Goal: Information Seeking & Learning: Compare options

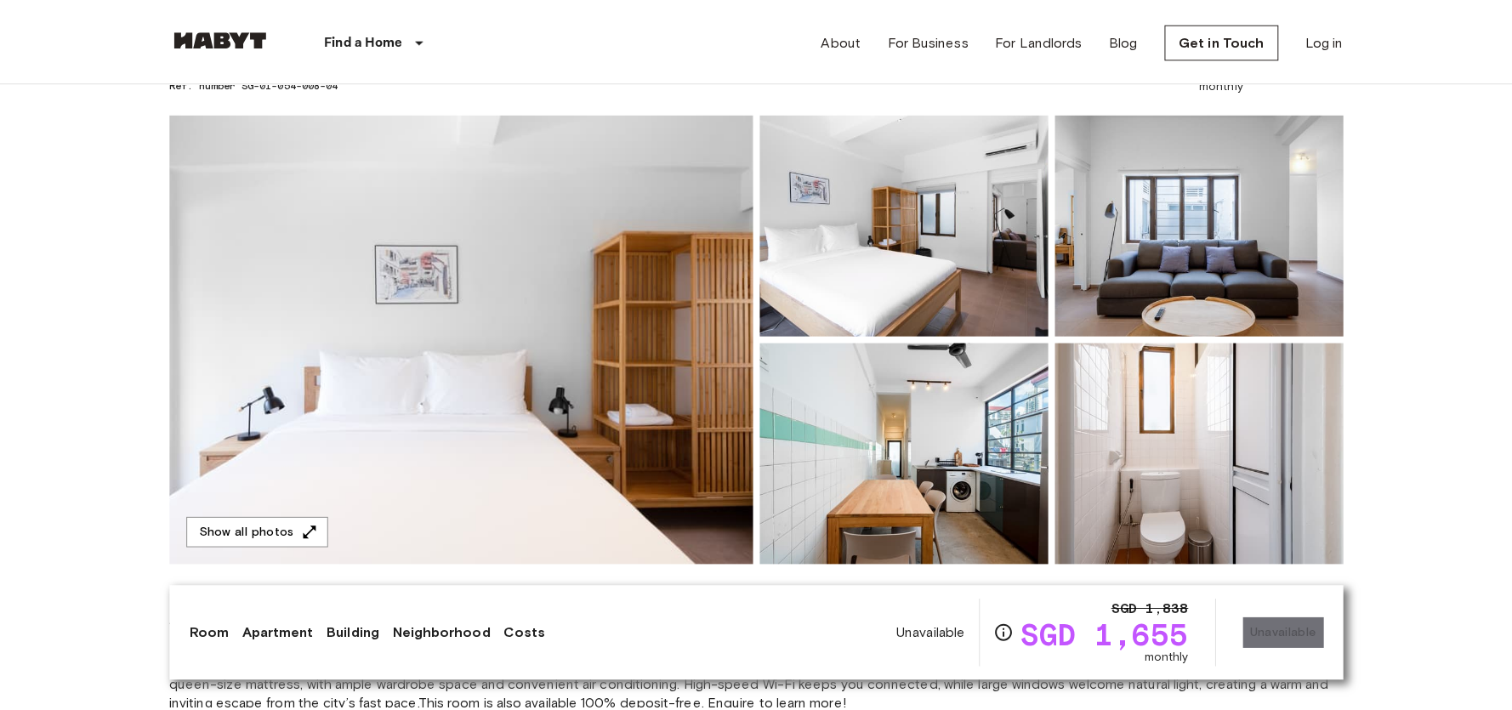
scroll to position [77, 0]
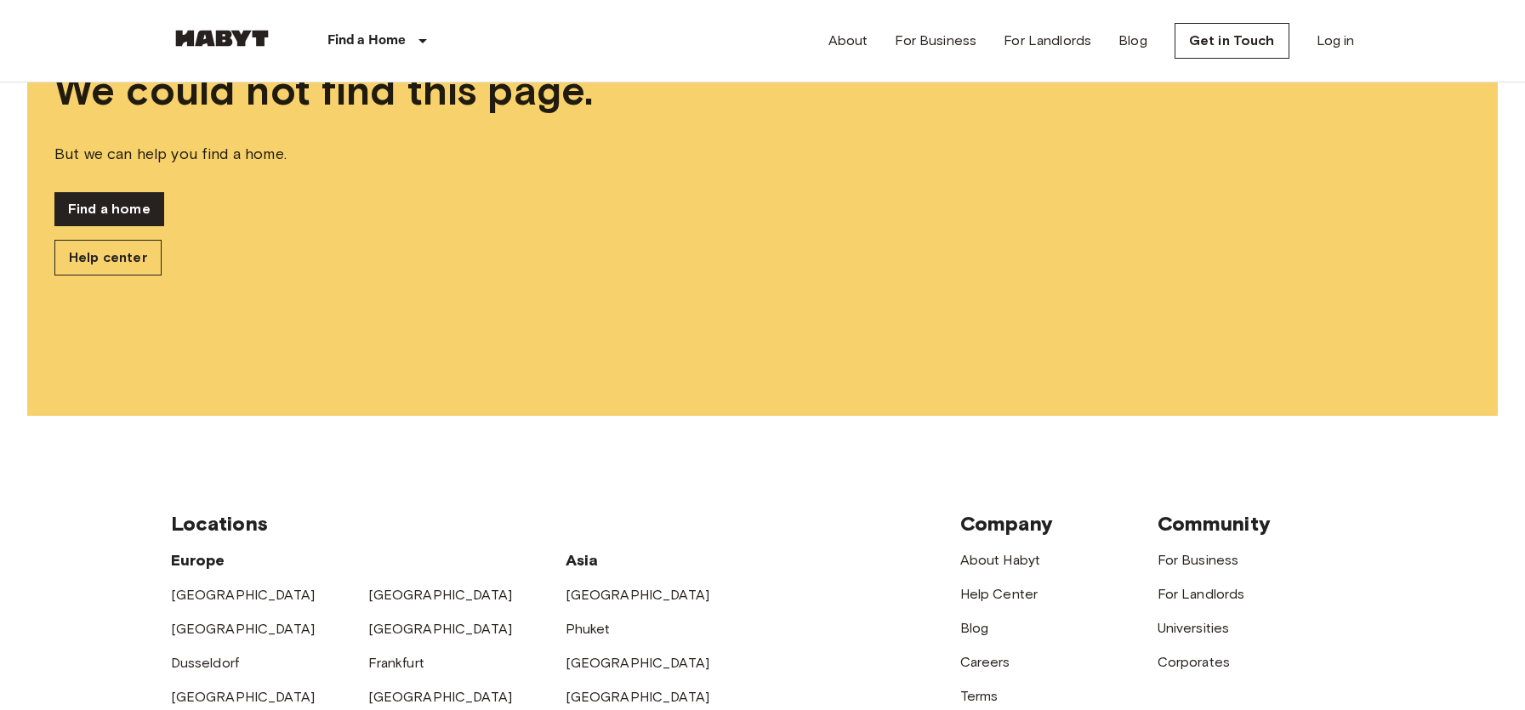
scroll to position [368, 0]
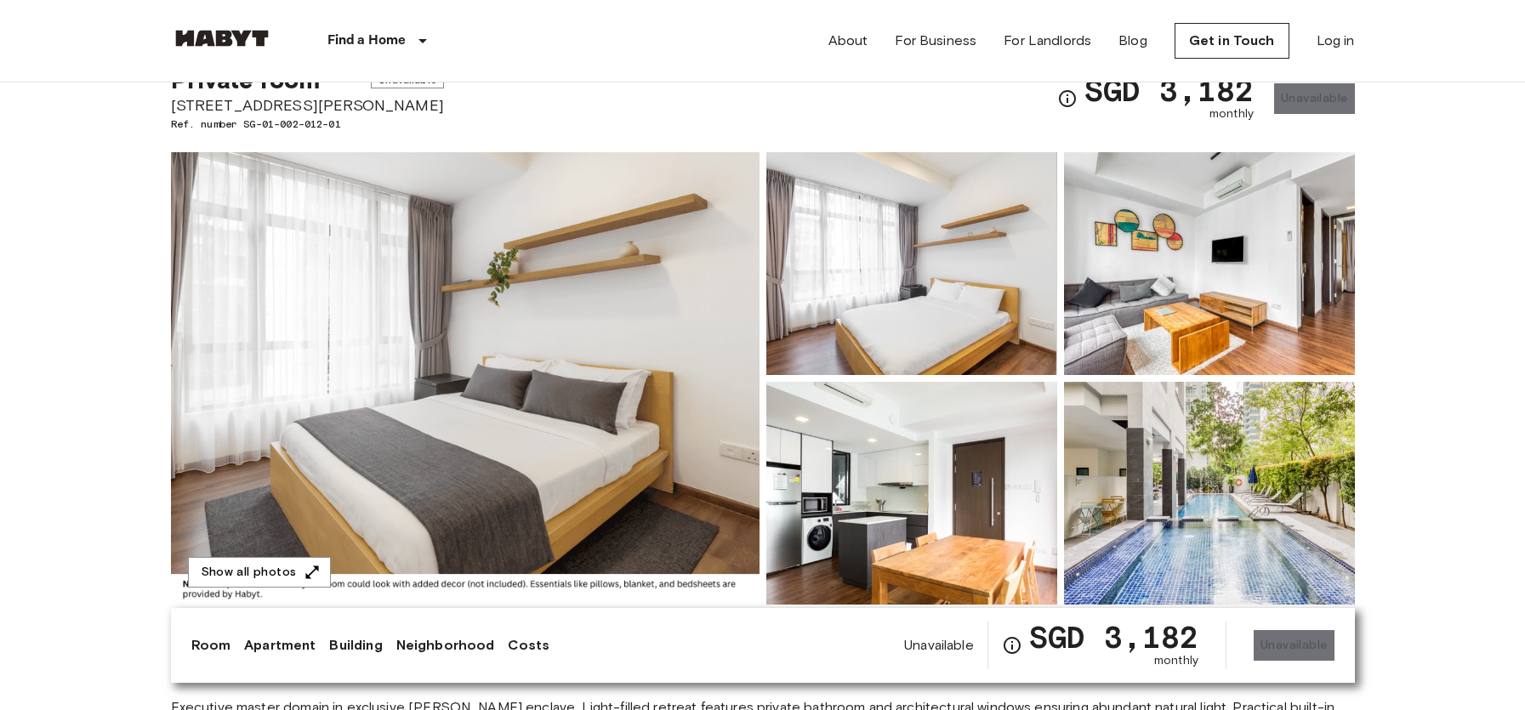
scroll to position [70, 0]
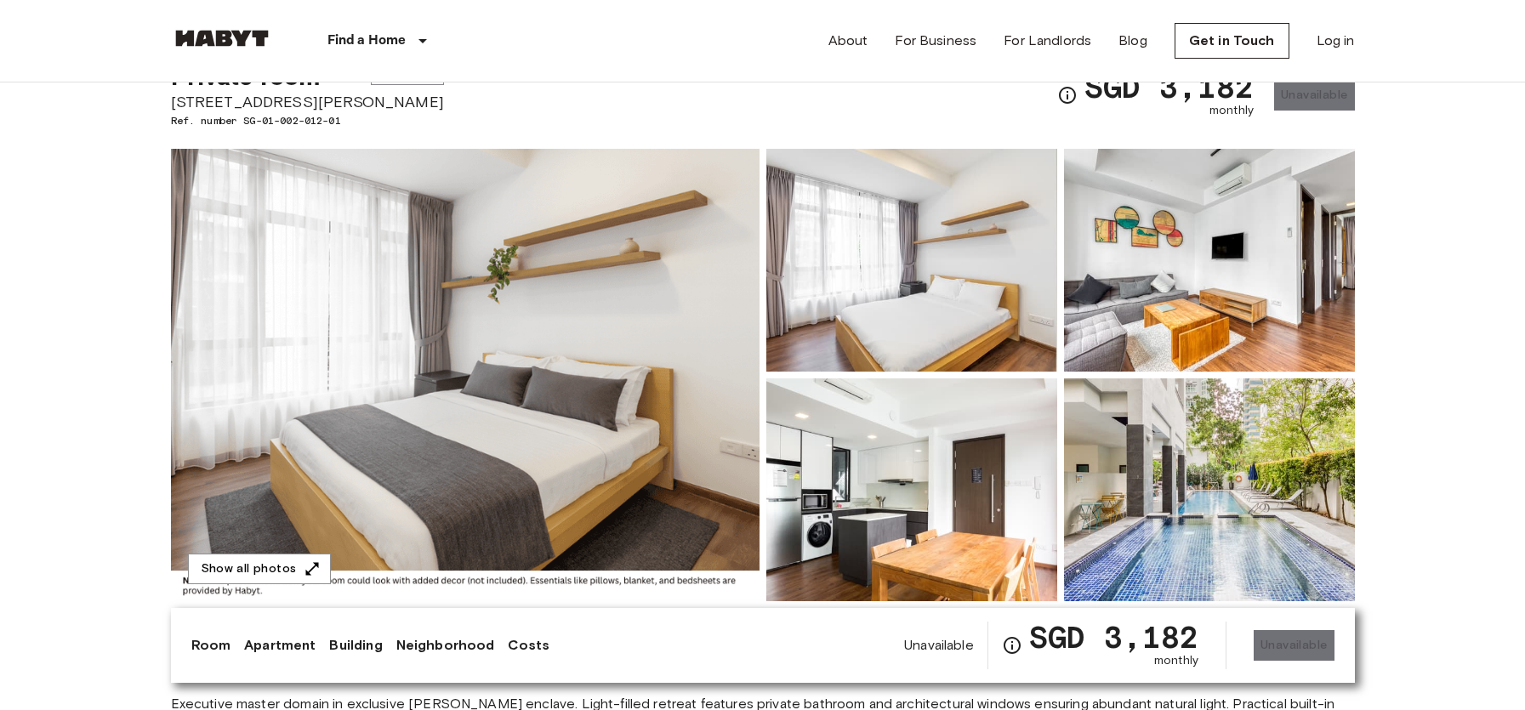
click at [552, 367] on img at bounding box center [465, 375] width 589 height 453
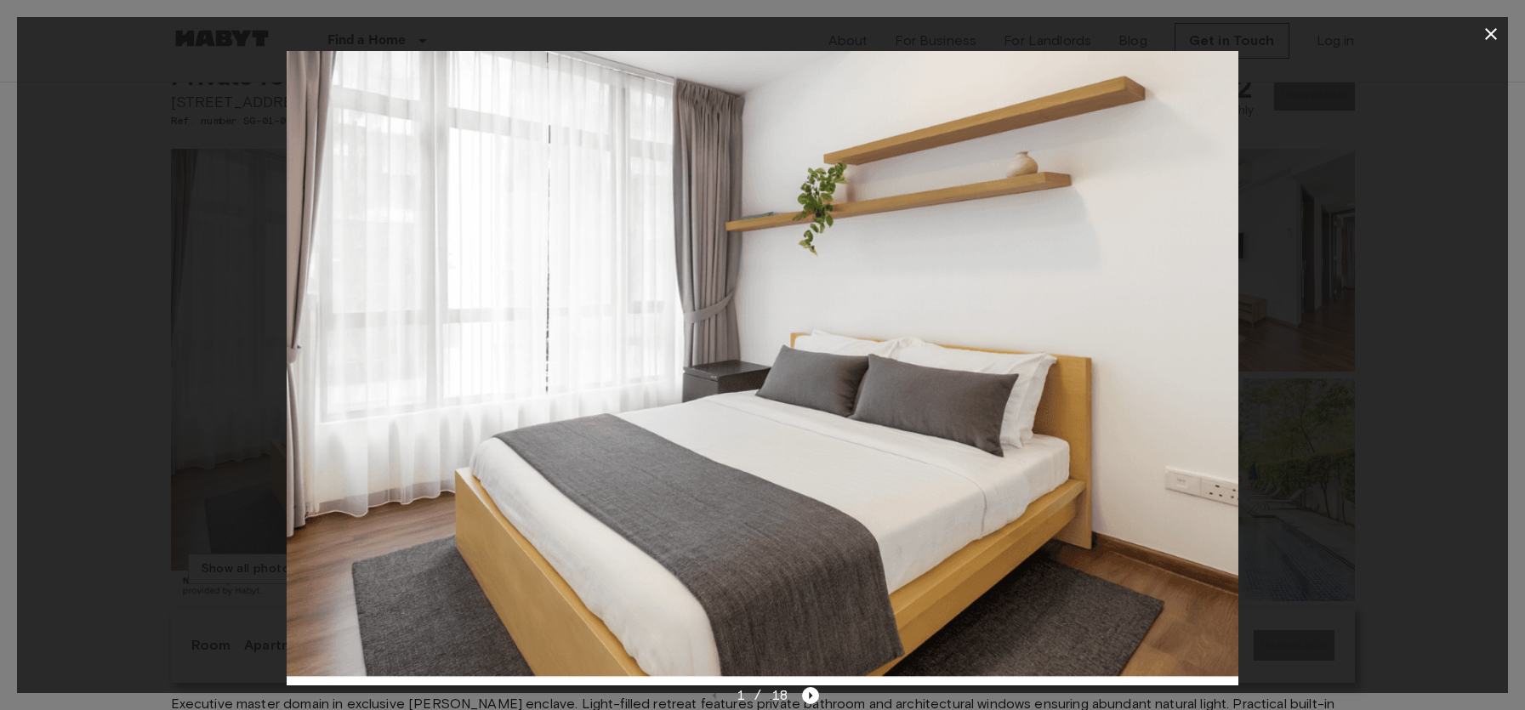
click at [1329, 396] on div at bounding box center [762, 368] width 1491 height 635
click at [1487, 45] on button "button" at bounding box center [1491, 34] width 34 height 34
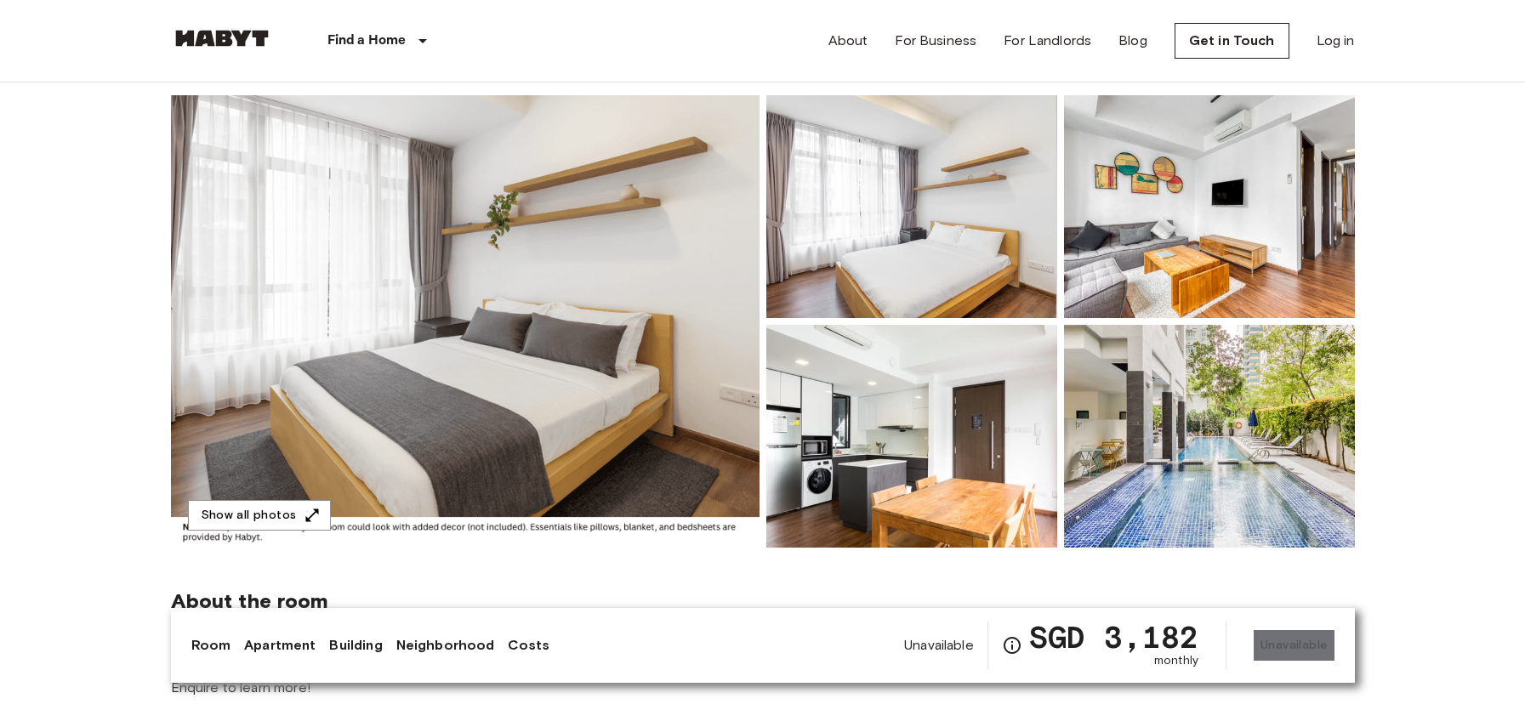
scroll to position [137, 0]
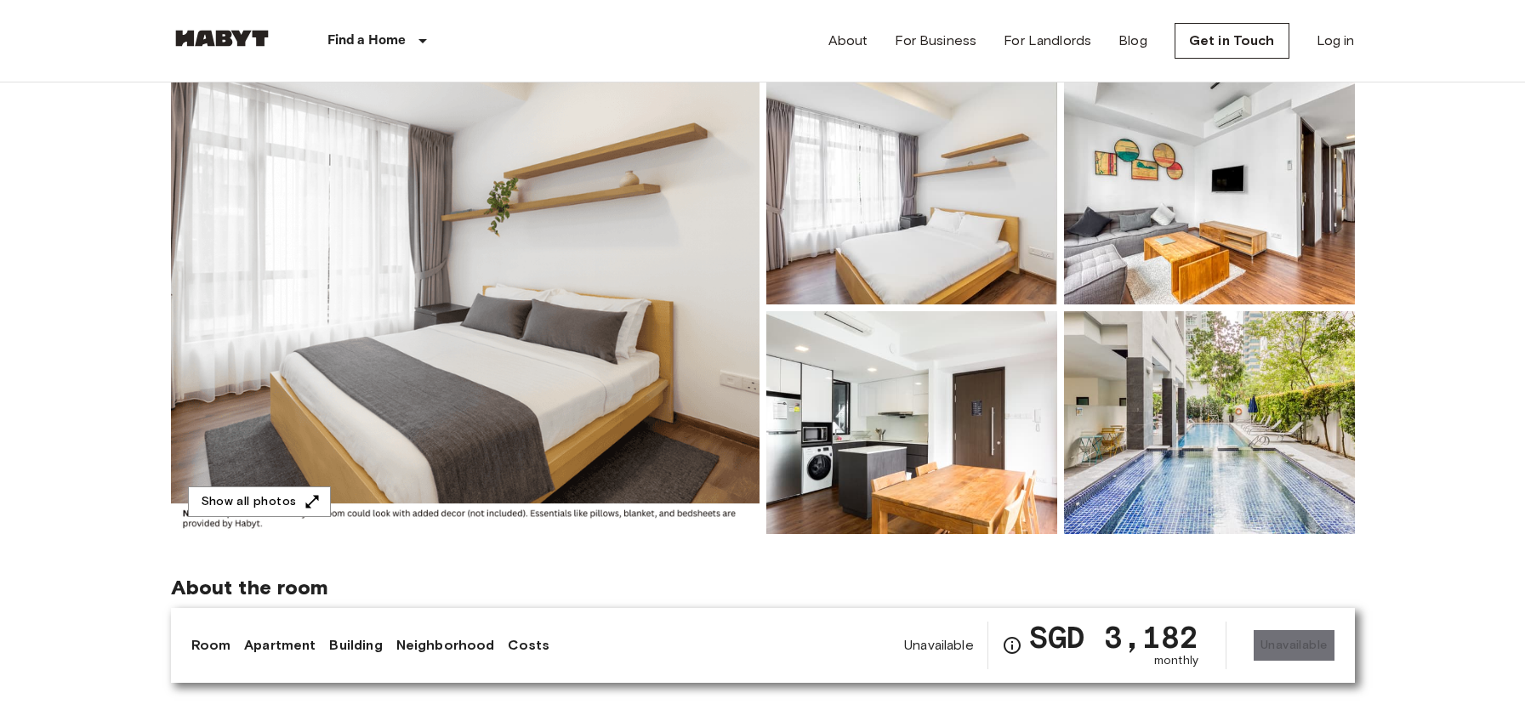
click at [1205, 443] on img at bounding box center [1209, 422] width 291 height 223
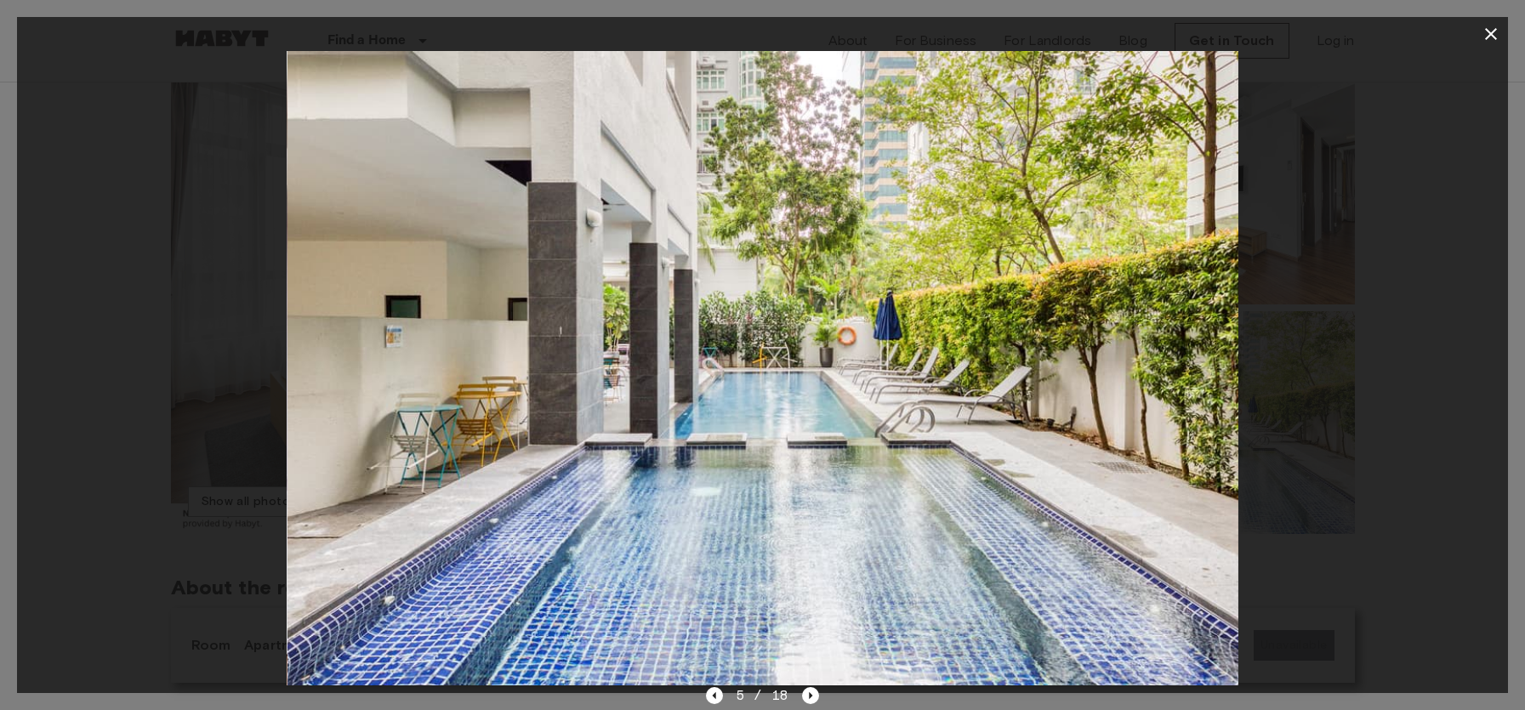
click at [152, 459] on div at bounding box center [762, 368] width 1491 height 635
click at [1489, 38] on icon "button" at bounding box center [1491, 34] width 20 height 20
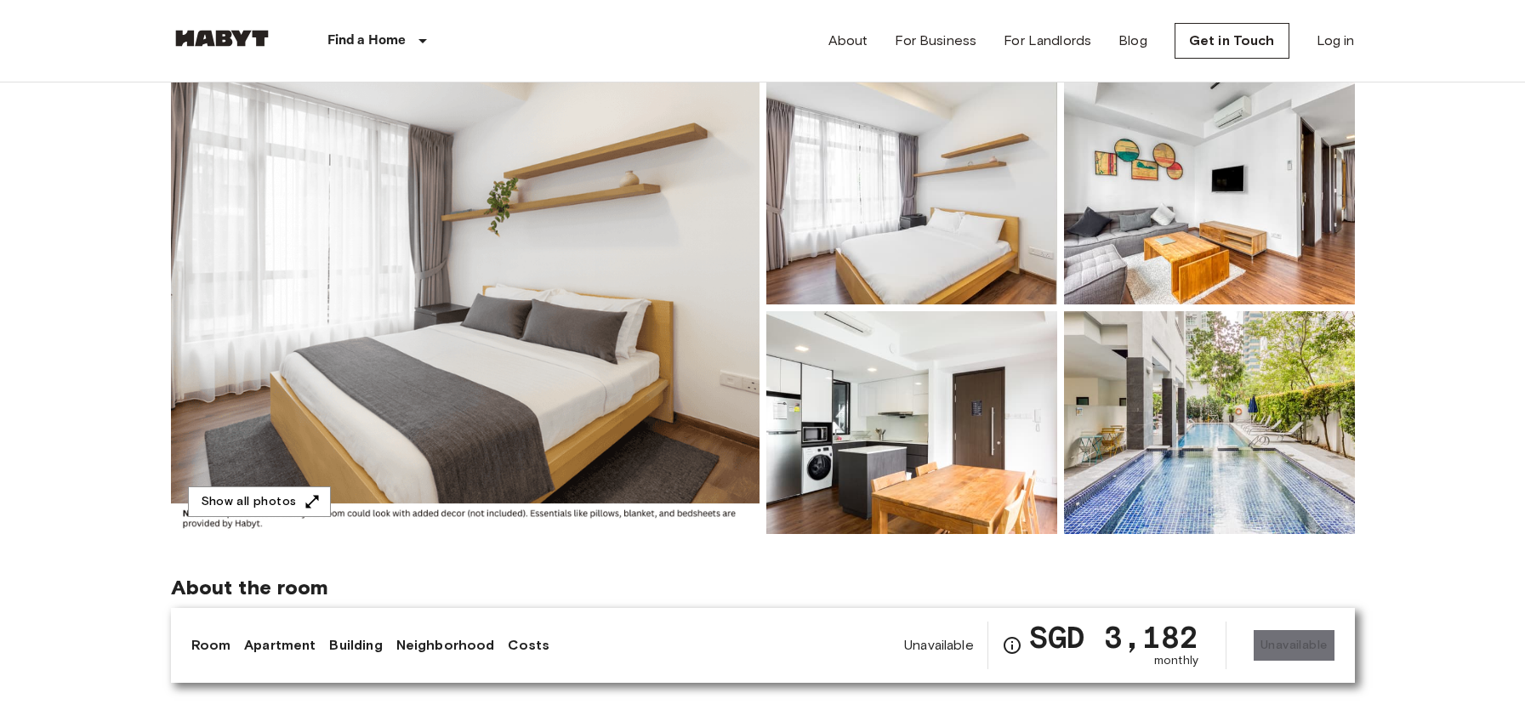
click at [930, 407] on img at bounding box center [911, 422] width 291 height 223
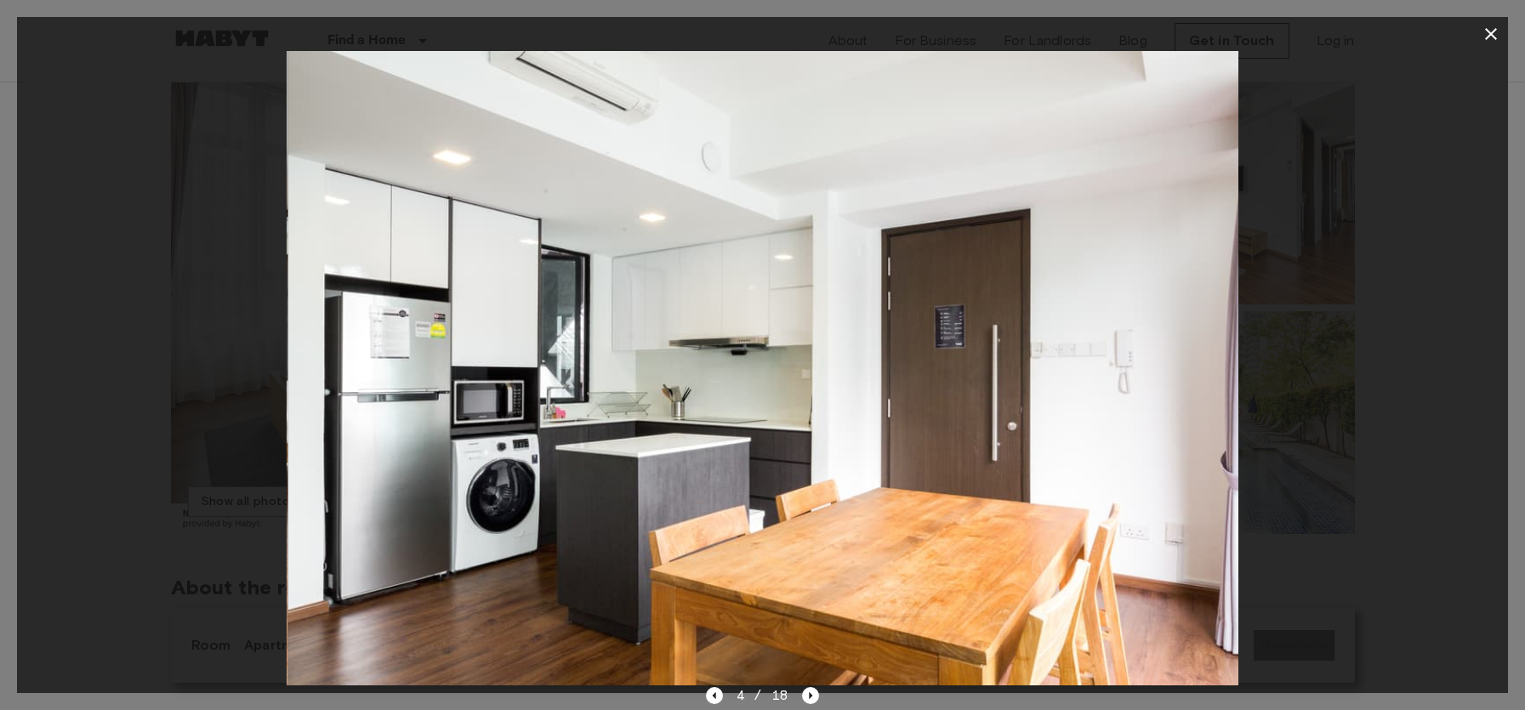
click at [1304, 391] on div at bounding box center [762, 368] width 1491 height 635
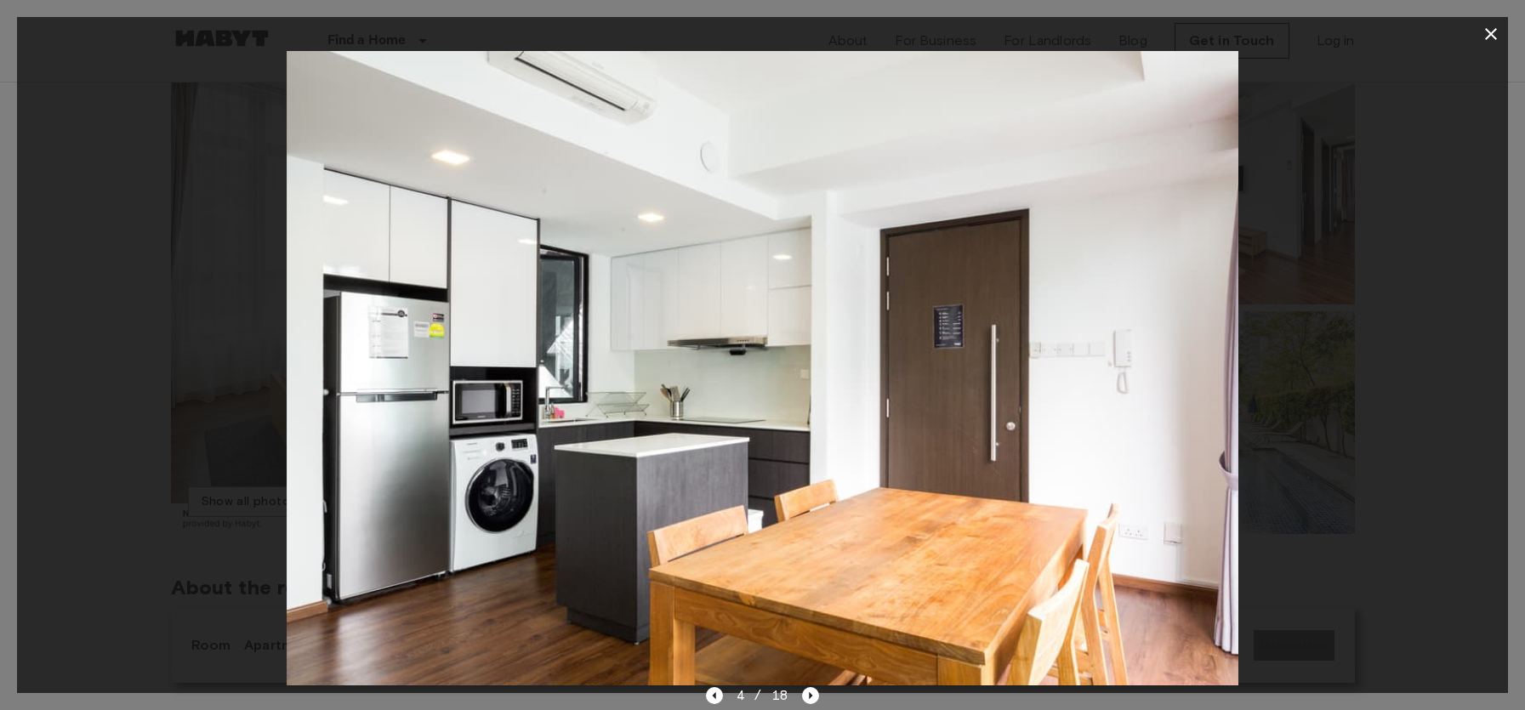
click at [1494, 35] on icon "button" at bounding box center [1491, 34] width 20 height 20
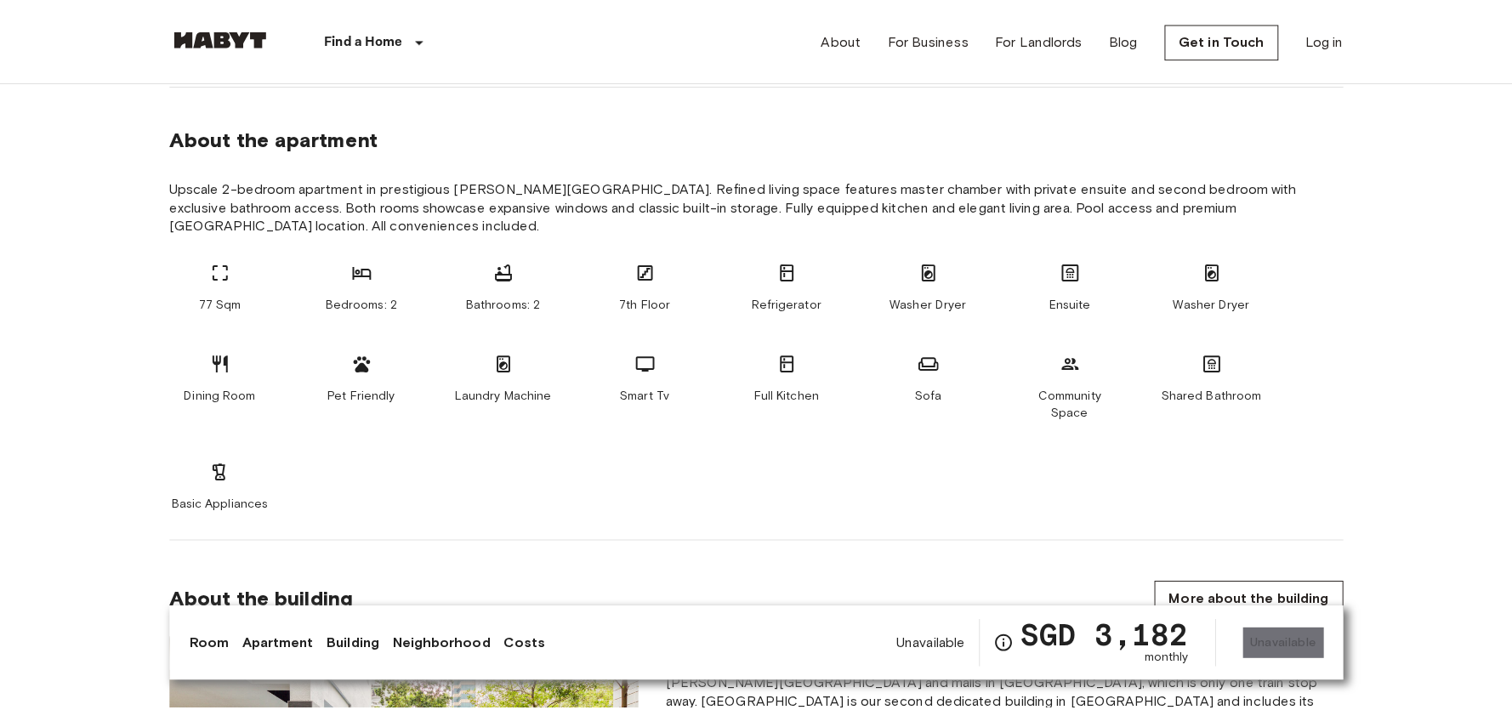
scroll to position [0, 0]
